Goal: Check status: Check status

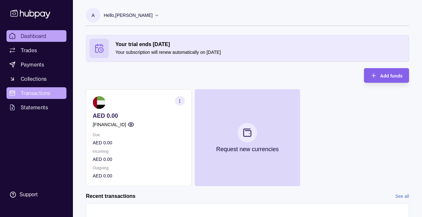
click at [36, 95] on span "Transactions" at bounding box center [36, 93] width 30 height 8
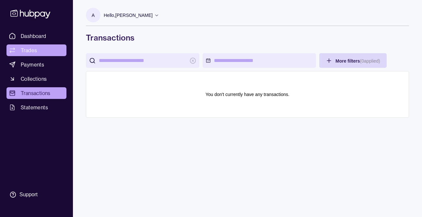
click at [33, 48] on span "Trades" at bounding box center [29, 50] width 16 height 8
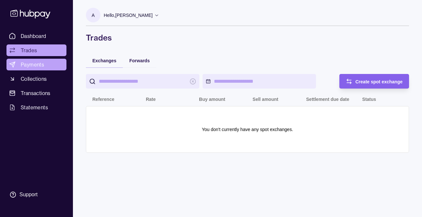
click at [35, 66] on span "Payments" at bounding box center [32, 65] width 23 height 8
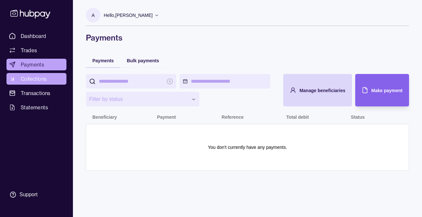
click at [36, 82] on span "Collections" at bounding box center [34, 79] width 26 height 8
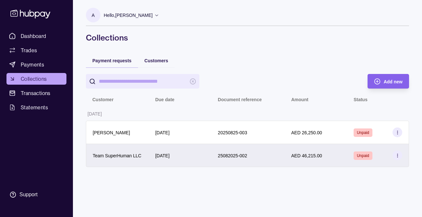
click at [276, 157] on div "25082025-002" at bounding box center [248, 155] width 60 height 8
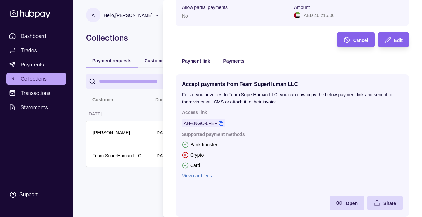
scroll to position [110, 0]
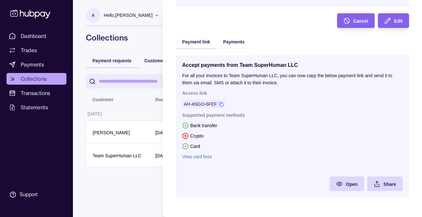
click at [199, 155] on link "View card fees" at bounding box center [292, 156] width 220 height 7
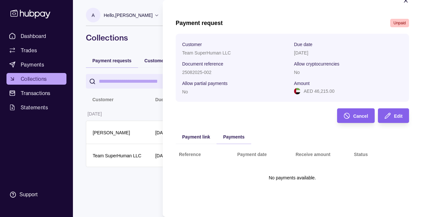
click at [227, 38] on div "Payment request Unpaid Customer Team SuperHuman LLC Due date [DATE] Document re…" at bounding box center [292, 111] width 233 height 185
click at [201, 137] on span "Payment link" at bounding box center [196, 136] width 28 height 5
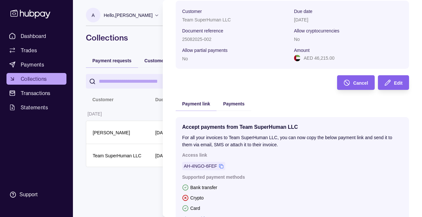
scroll to position [35, 0]
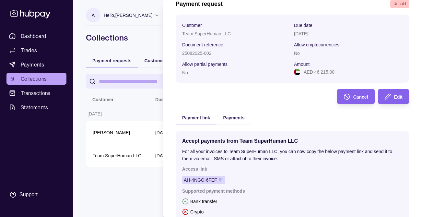
click at [221, 181] on icon at bounding box center [221, 180] width 5 height 5
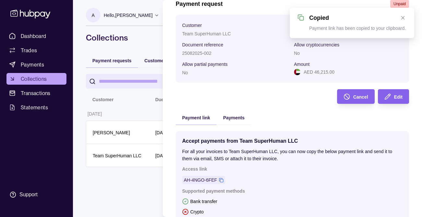
scroll to position [32, 0]
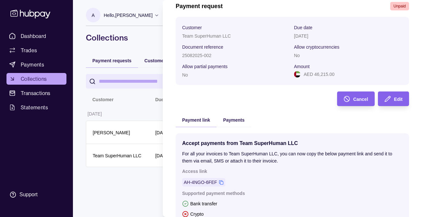
click at [137, 107] on html "Dashboard Trades Payments Collections Transactions Statements Support A Hello, …" at bounding box center [211, 108] width 422 height 217
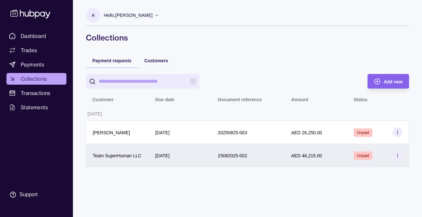
click at [394, 154] on section at bounding box center [397, 155] width 10 height 10
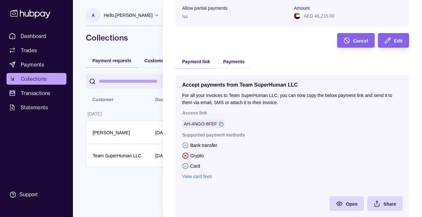
scroll to position [110, 0]
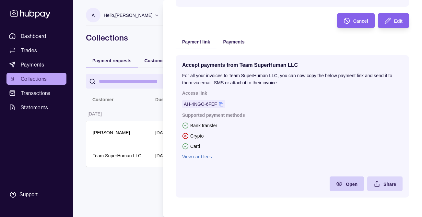
click at [347, 185] on span "Open" at bounding box center [352, 183] width 12 height 5
click at [197, 159] on link "View card fees" at bounding box center [292, 156] width 220 height 7
